Goal: Find specific page/section: Find specific page/section

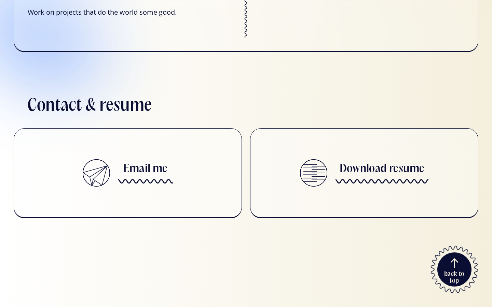
scroll to position [829, 0]
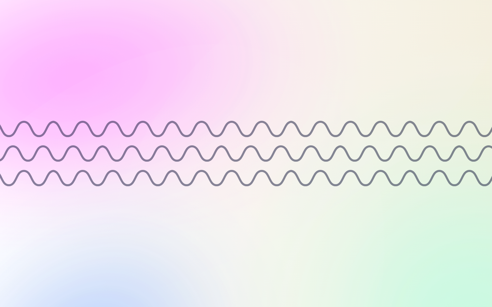
scroll to position [647, 0]
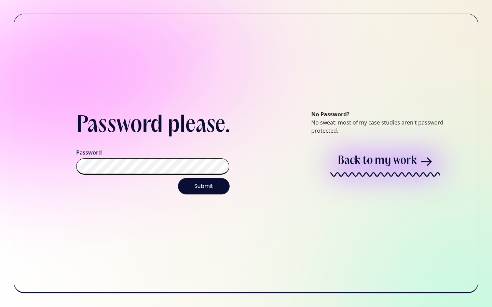
scroll to position [0, 0]
click at [178, 178] on input "Submit" at bounding box center [204, 186] width 52 height 16
